Goal: Find specific page/section

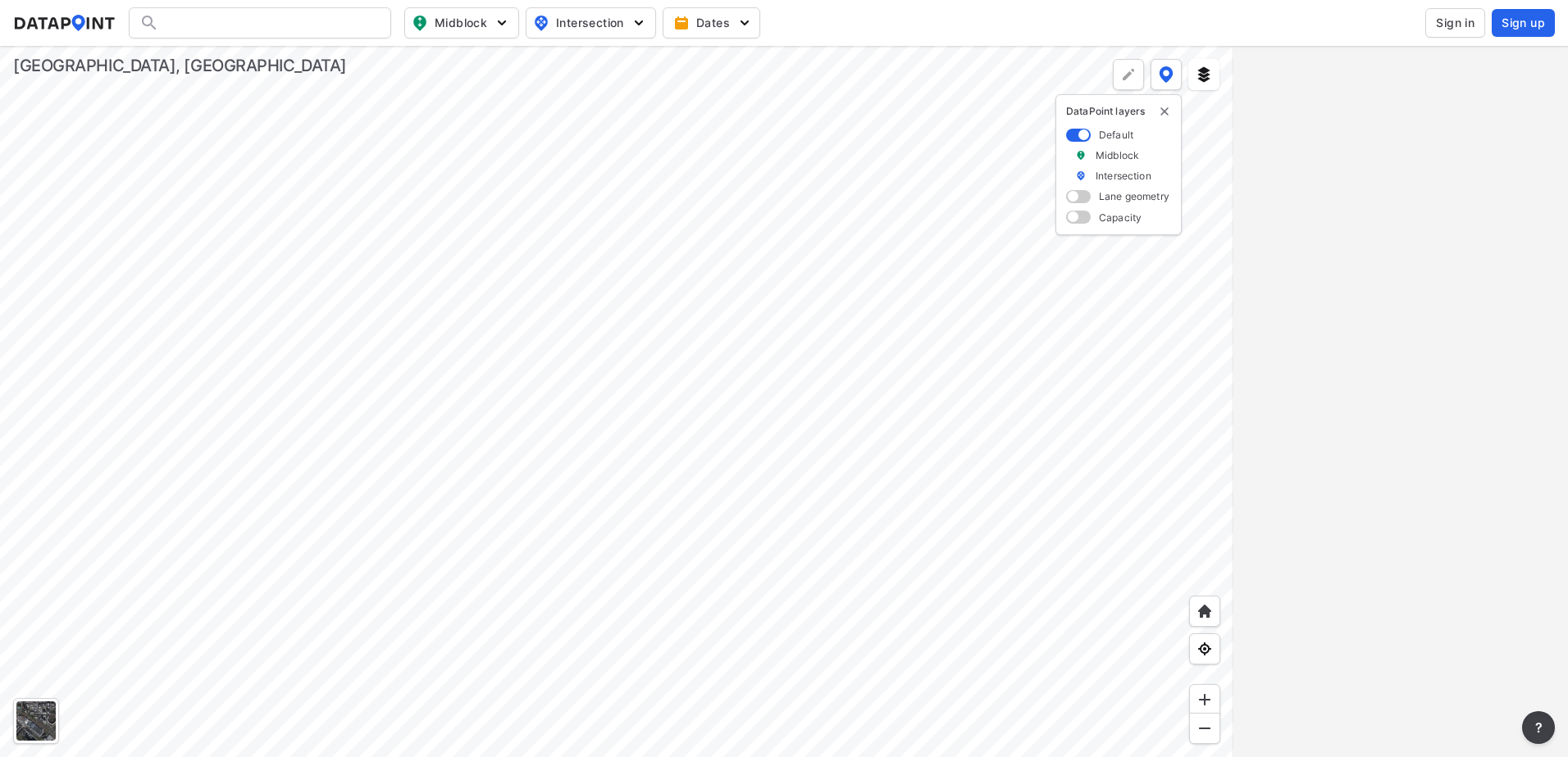
click at [1454, 14] on span "Sign in" at bounding box center [1454, 22] width 38 height 16
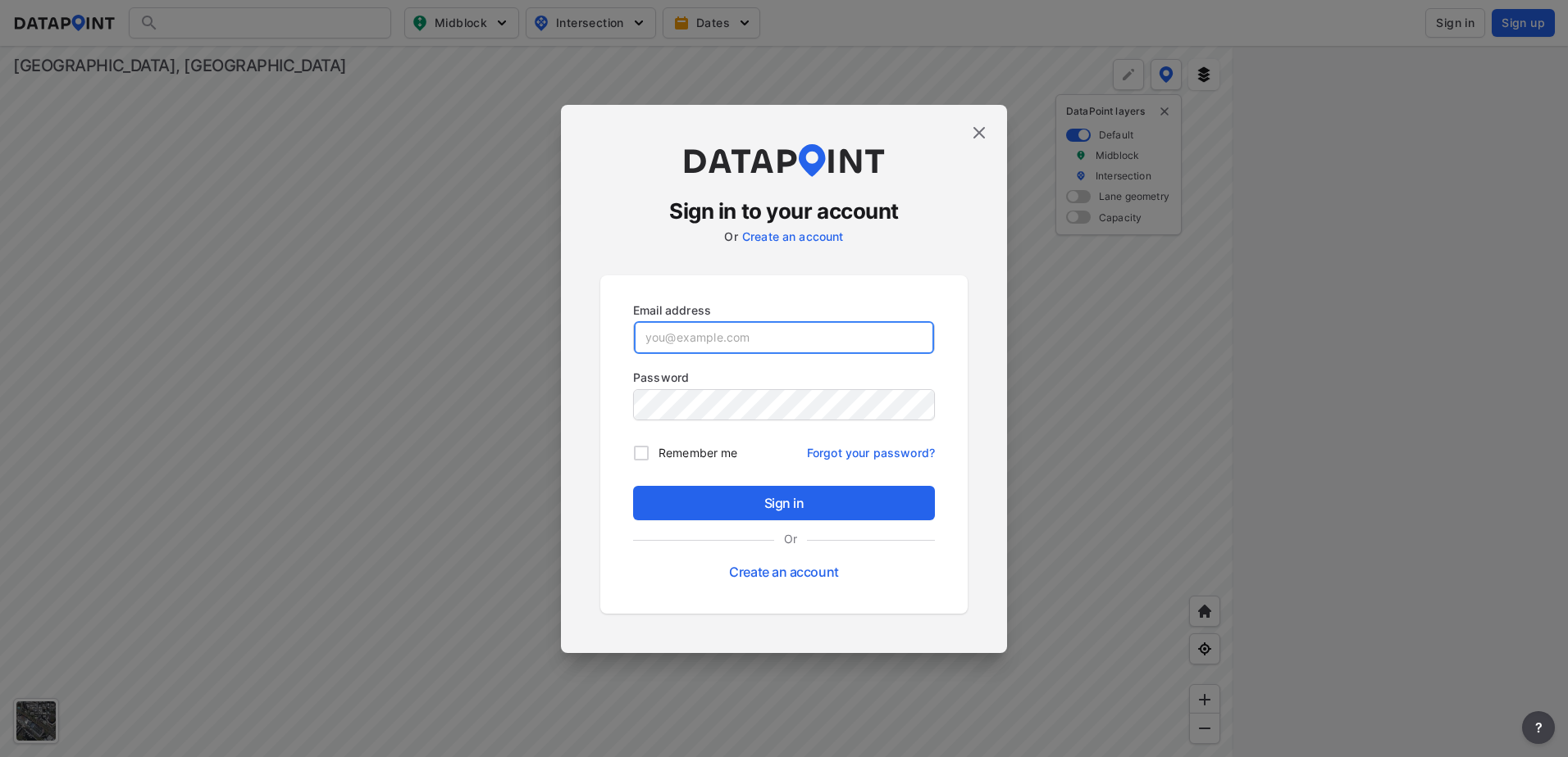
type input "[EMAIL_ADDRESS][DOMAIN_NAME]"
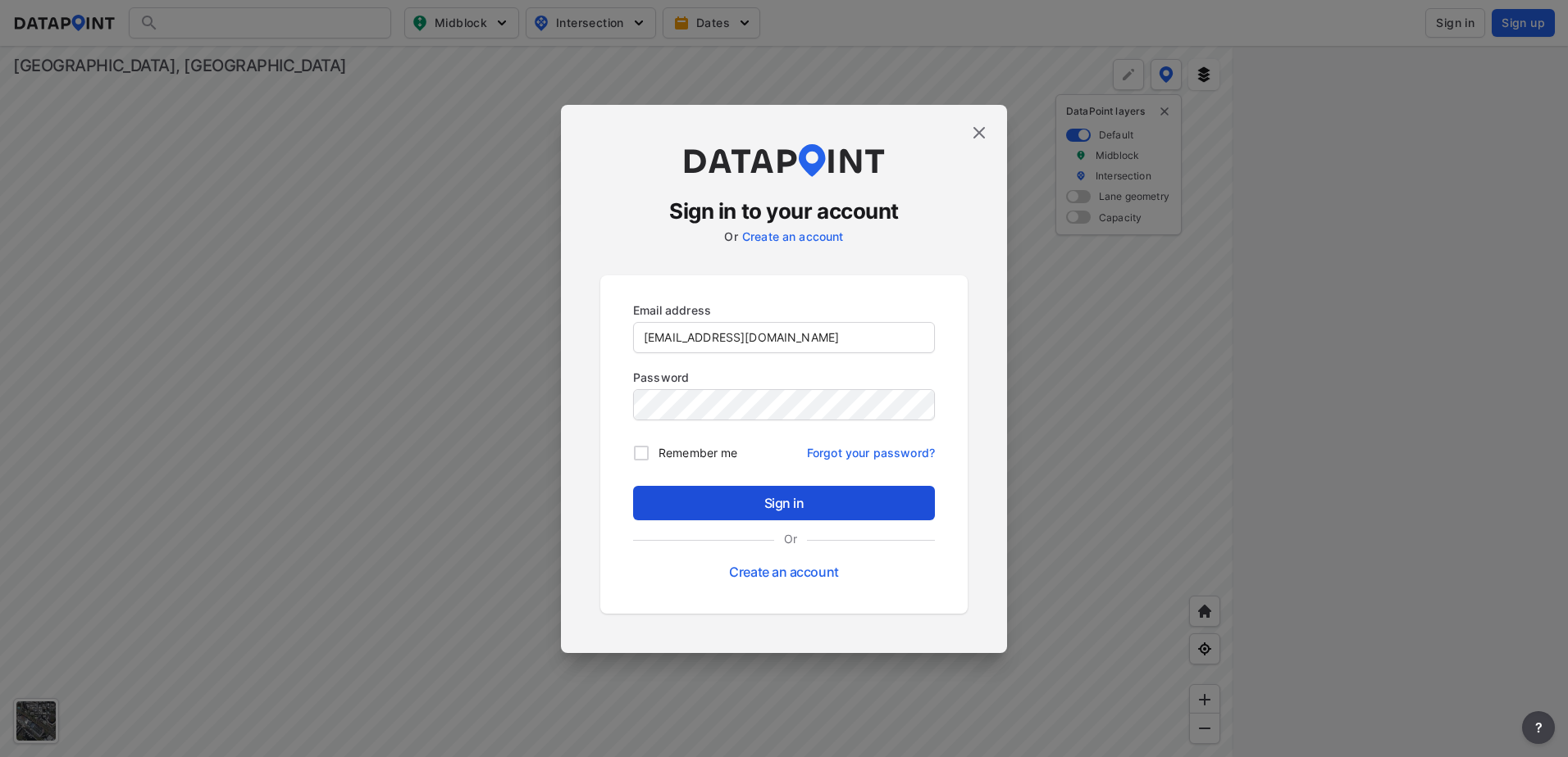
click at [775, 499] on span "Sign in" at bounding box center [784, 503] width 276 height 19
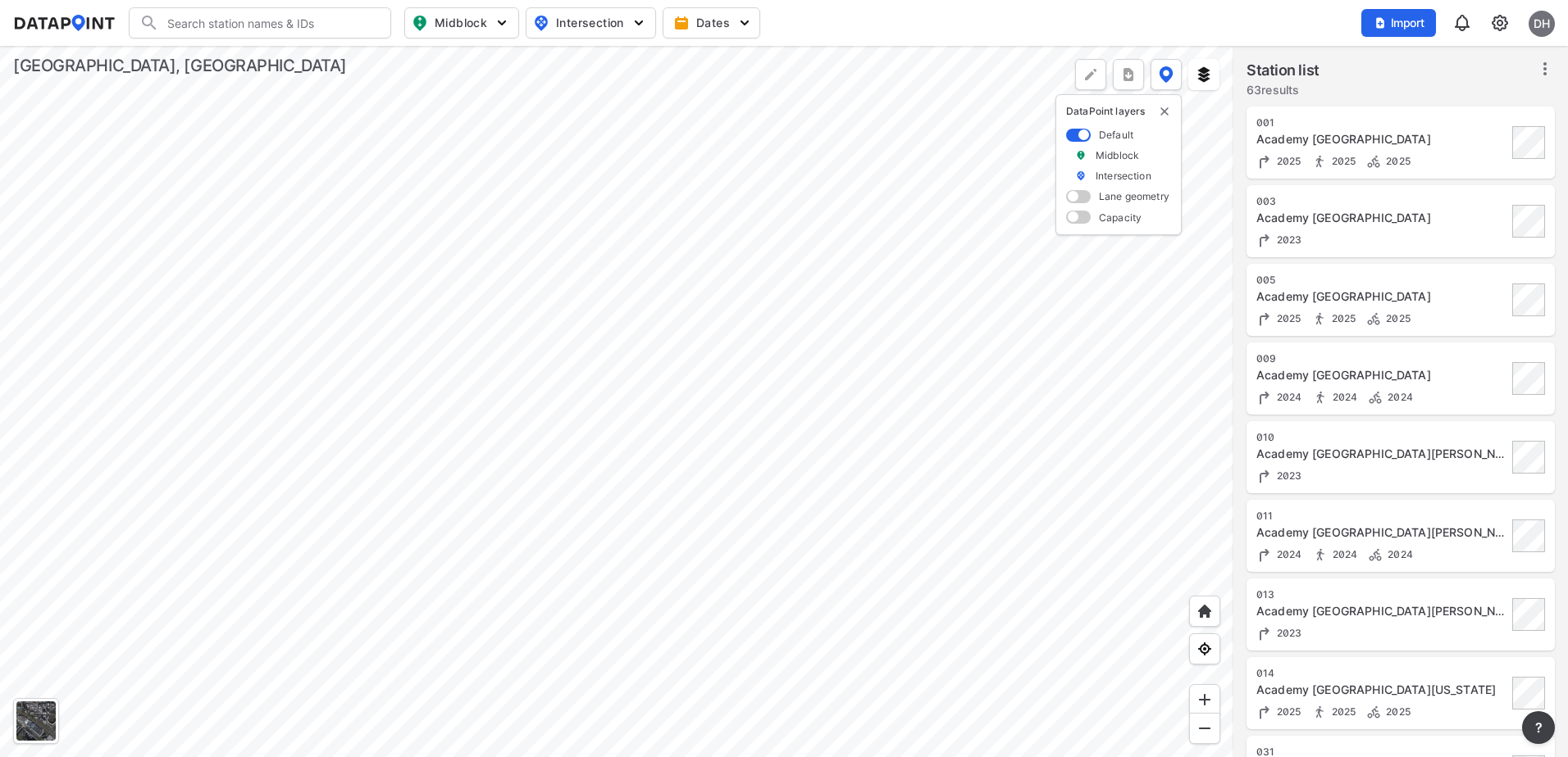
click at [658, 340] on div at bounding box center [617, 401] width 1233 height 711
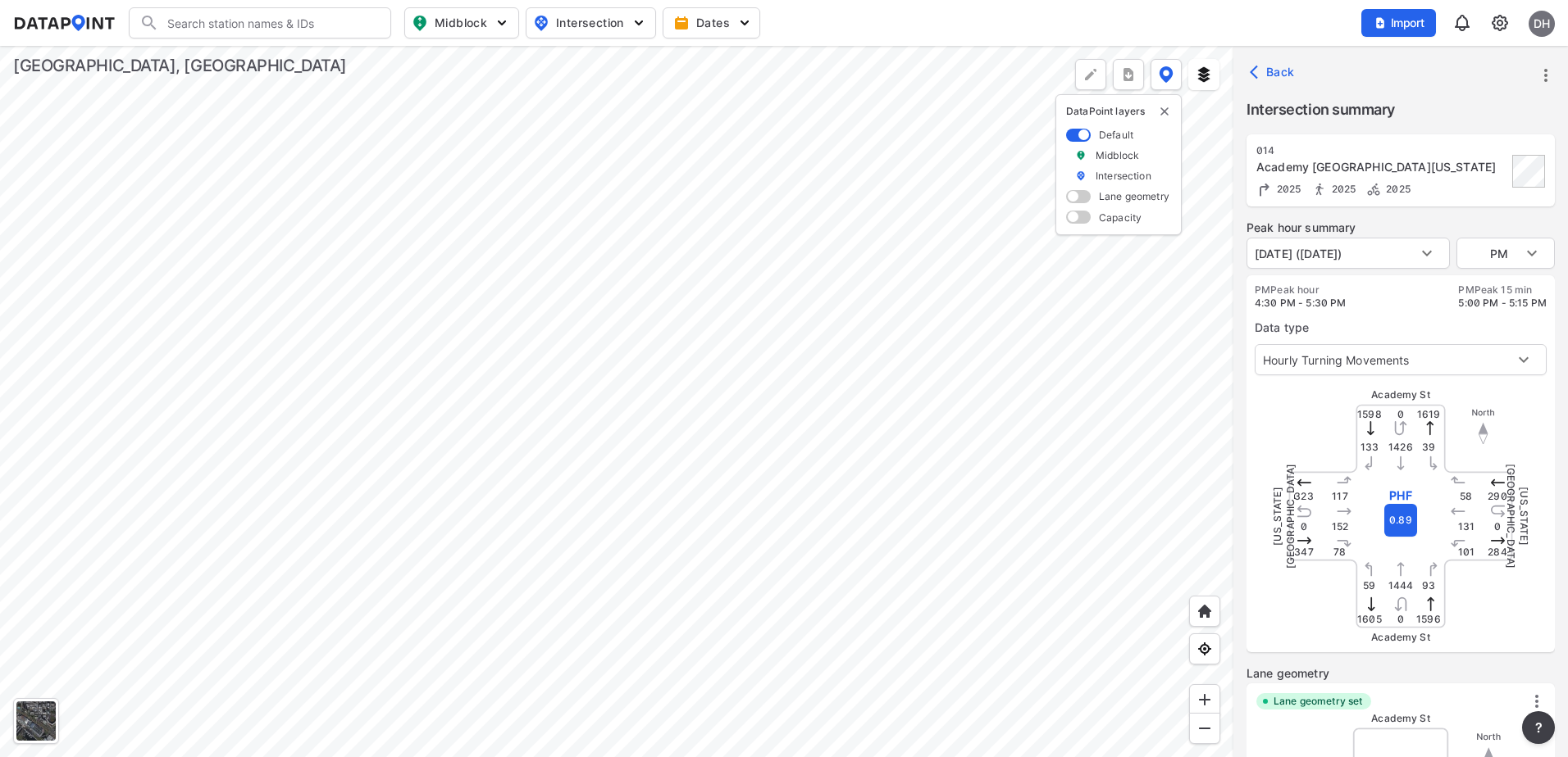
type input "5526"
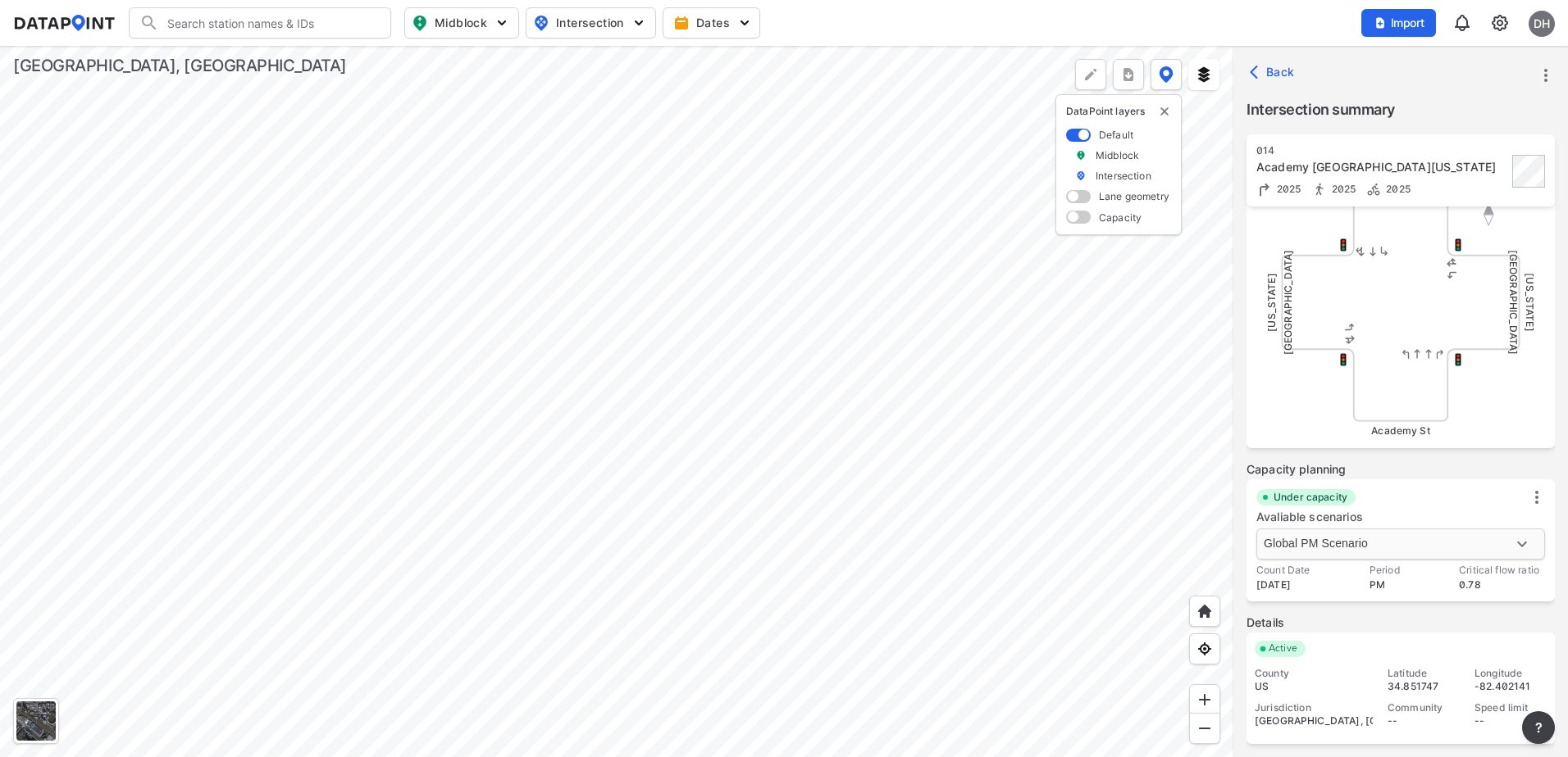
scroll to position [594, 0]
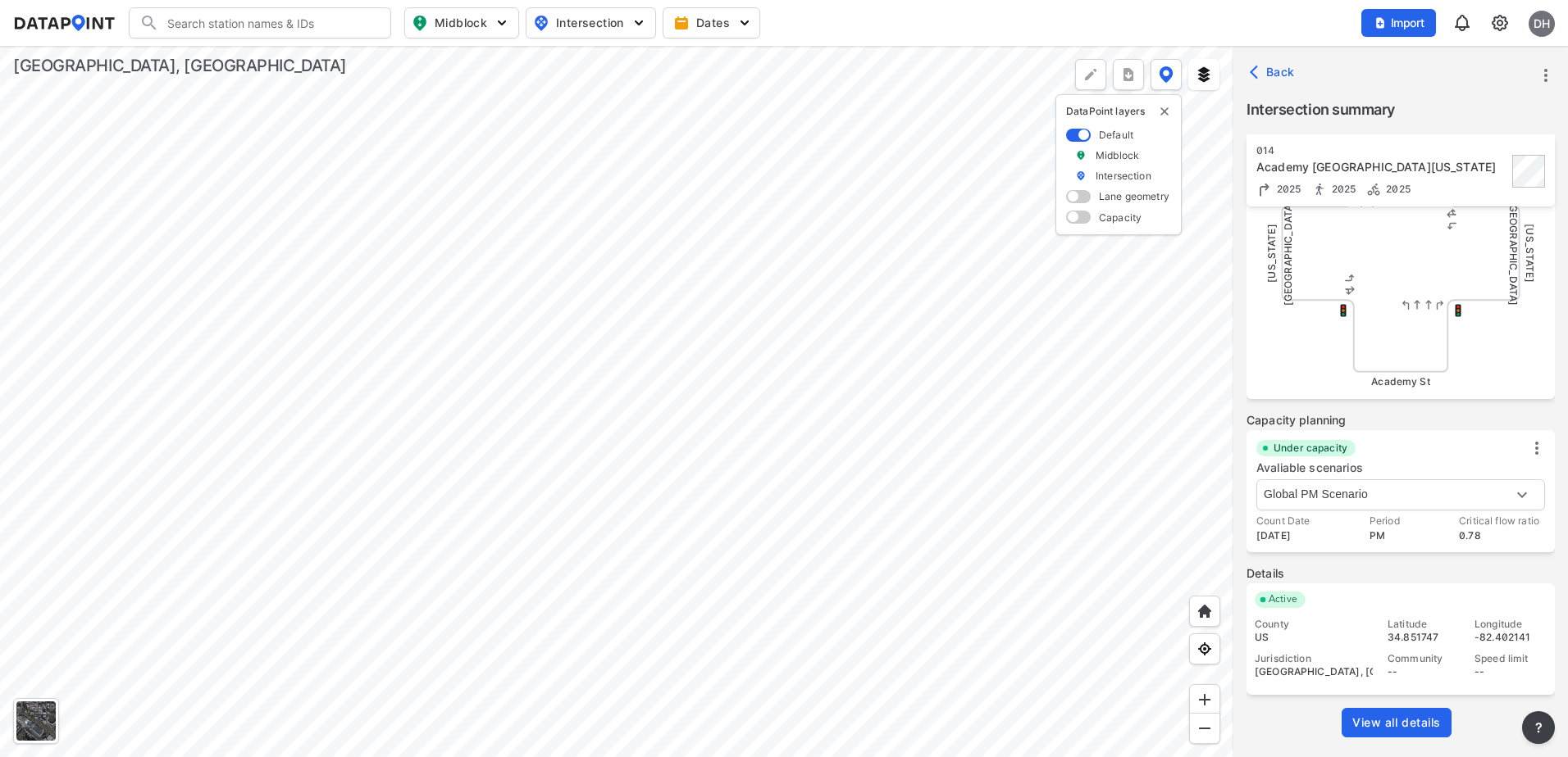
click at [1398, 716] on span "View all details" at bounding box center [1396, 722] width 88 height 16
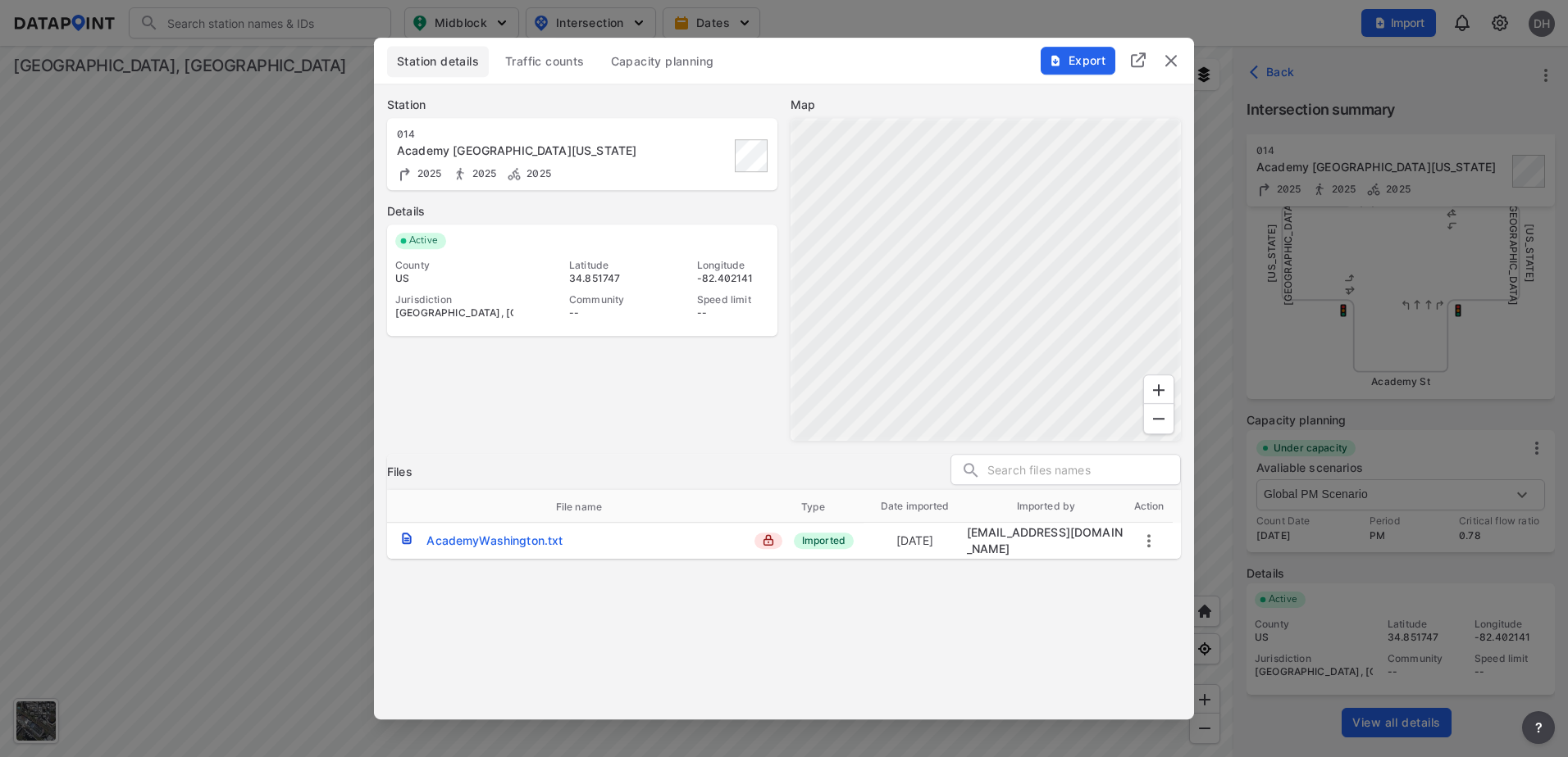
click at [539, 53] on span "Traffic counts" at bounding box center [545, 61] width 80 height 16
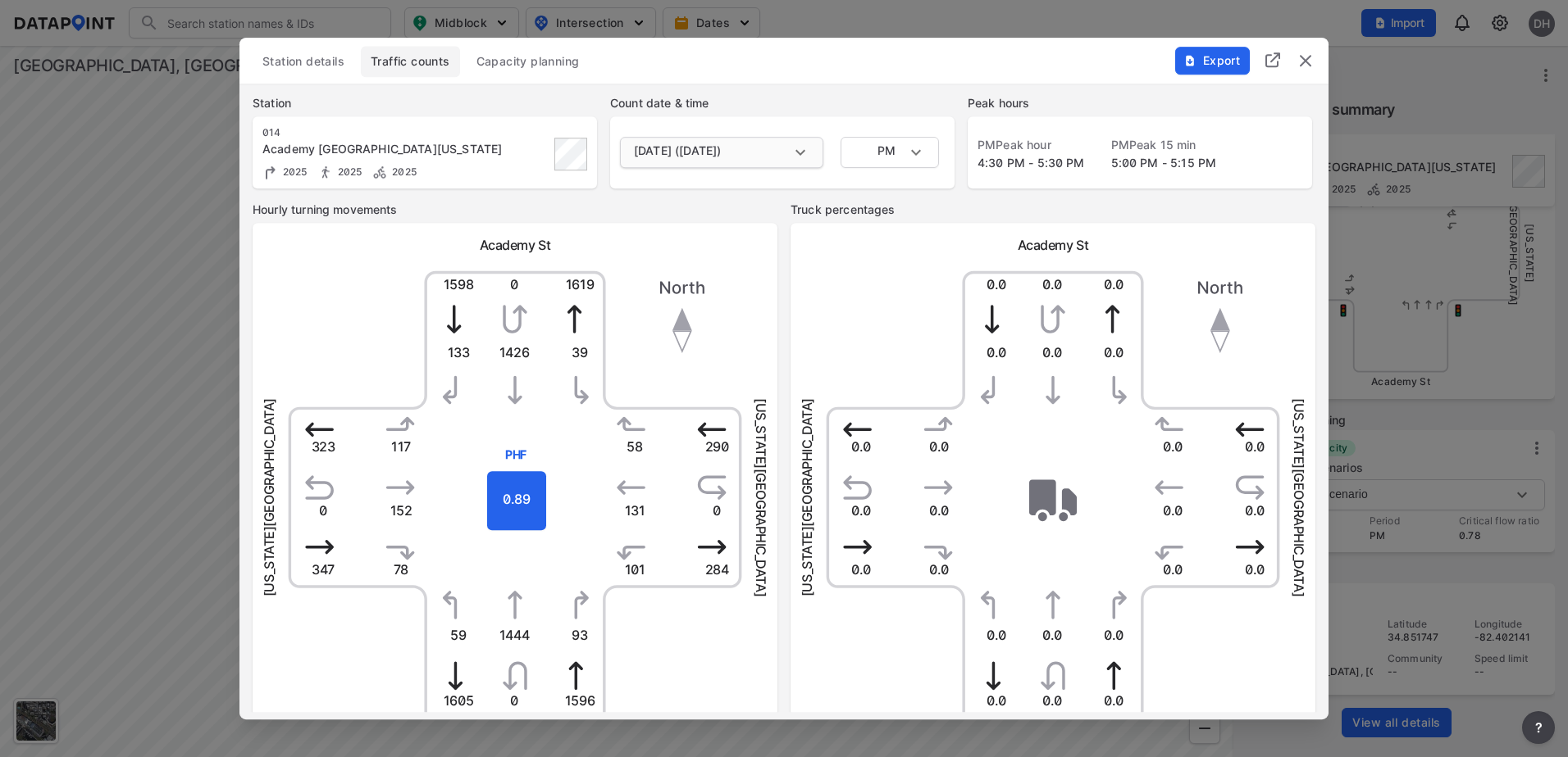
scroll to position [0, 0]
click at [895, 154] on body "Search Please enter a search term. Midblock Intersection Dates Import DH Import…" at bounding box center [784, 378] width 1568 height 757
click at [857, 85] on li "AM" at bounding box center [890, 92] width 98 height 31
type input "AM"
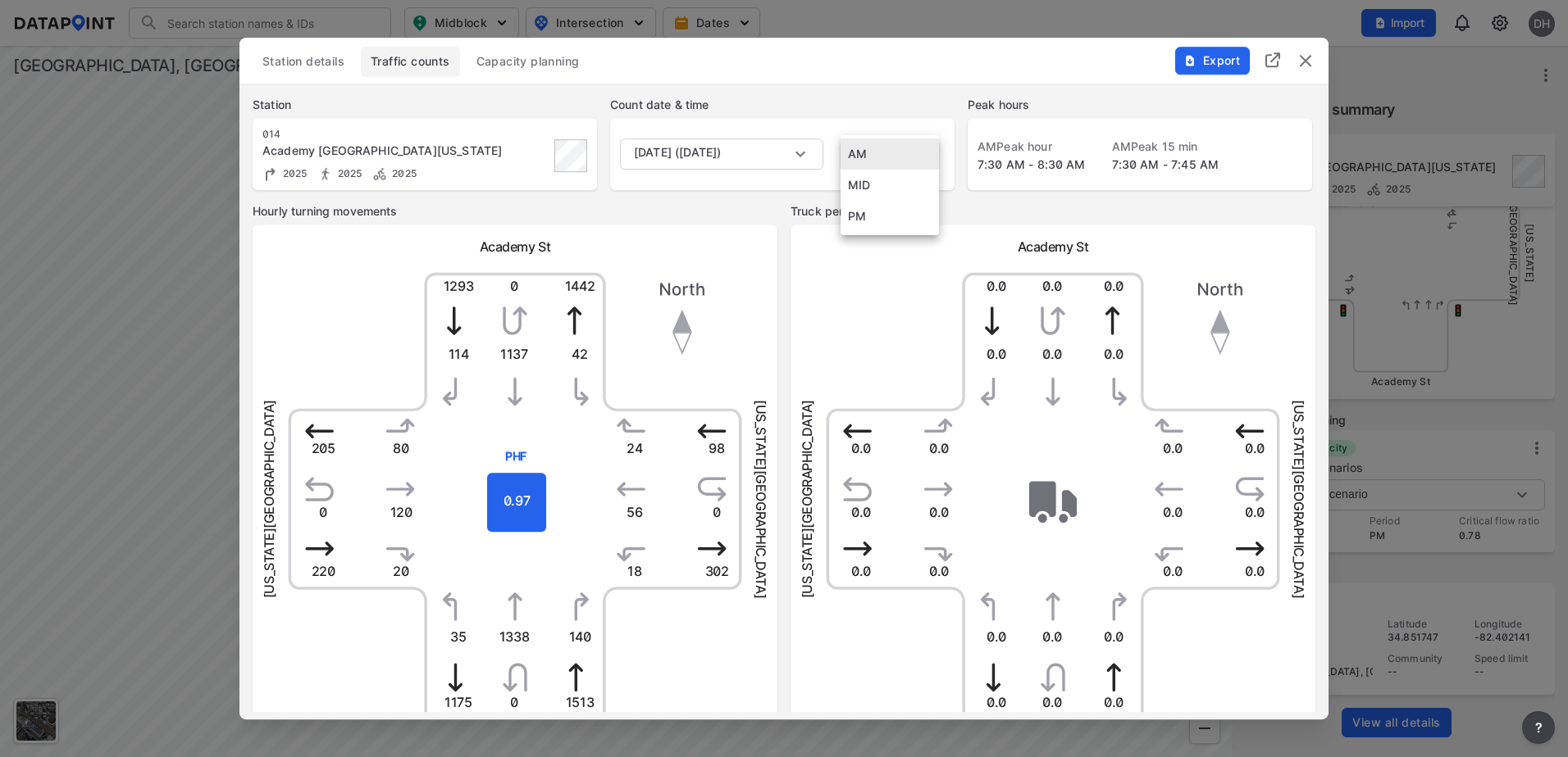
click at [905, 154] on body "Search Please enter a search term. Midblock Intersection Dates Import DH Import…" at bounding box center [784, 378] width 1568 height 757
click at [895, 183] on li "MID" at bounding box center [890, 185] width 98 height 31
type input "MID"
click at [750, 159] on body "Search Please enter a search term. Midblock Intersection Dates Import DH Import…" at bounding box center [784, 378] width 1568 height 757
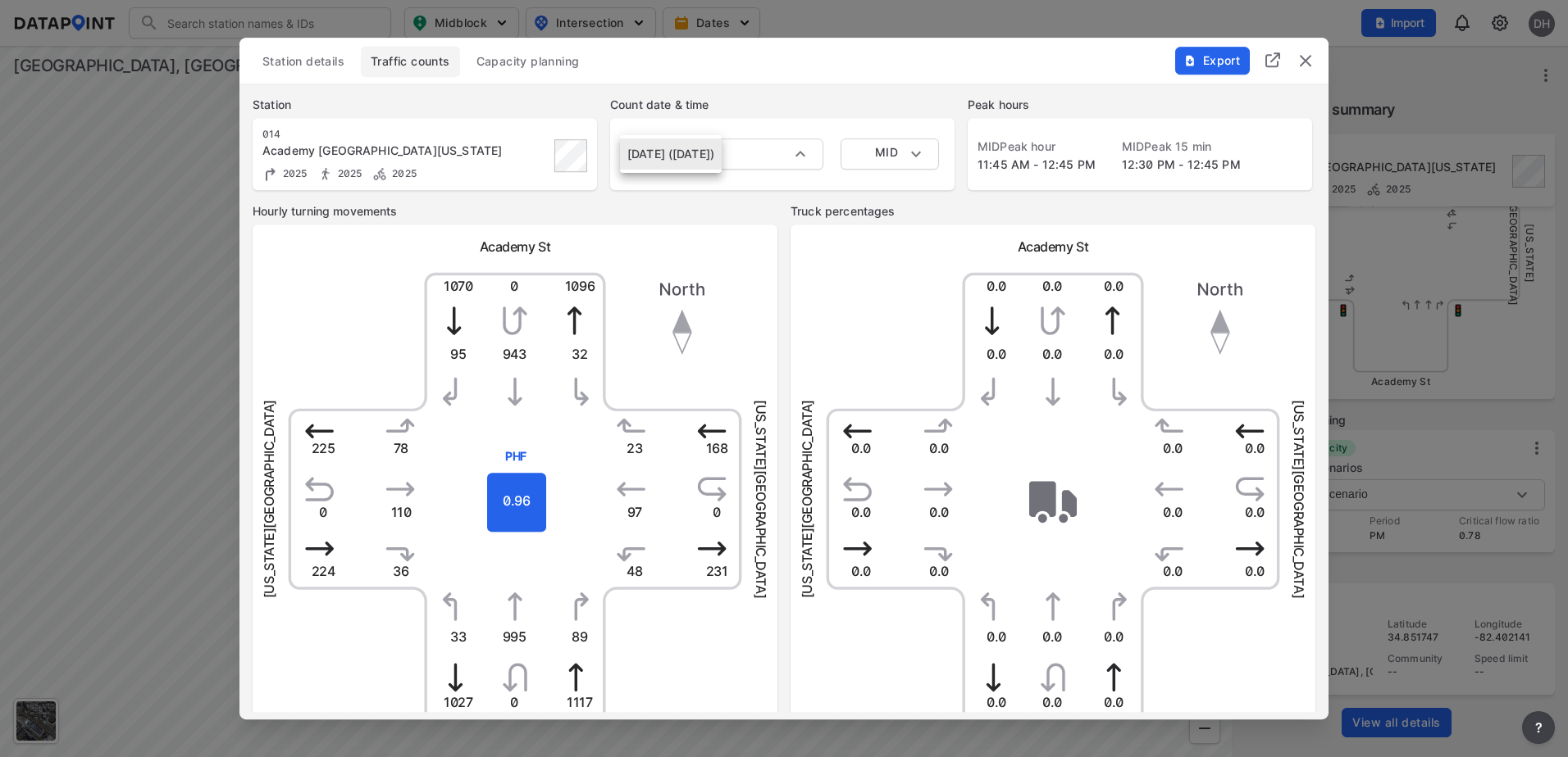
click at [825, 130] on div at bounding box center [784, 378] width 1568 height 757
